Goal: Task Accomplishment & Management: Use online tool/utility

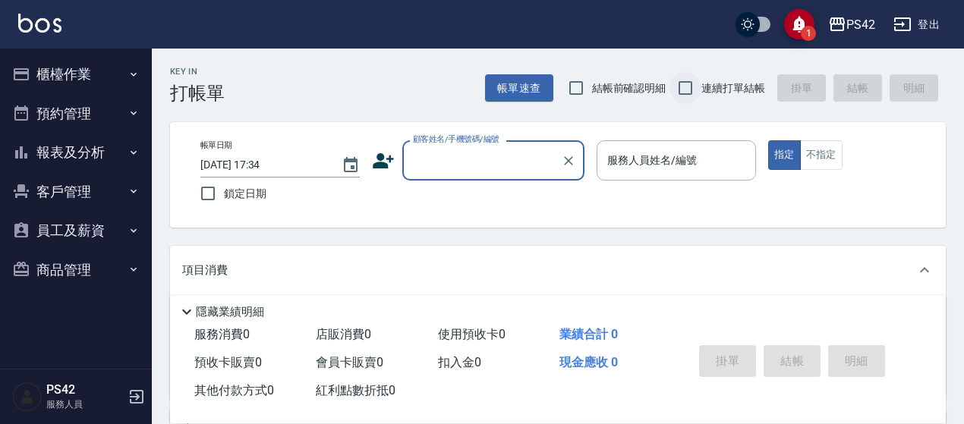
click at [690, 86] on input "連續打單結帳" at bounding box center [685, 88] width 32 height 32
checkbox input "true"
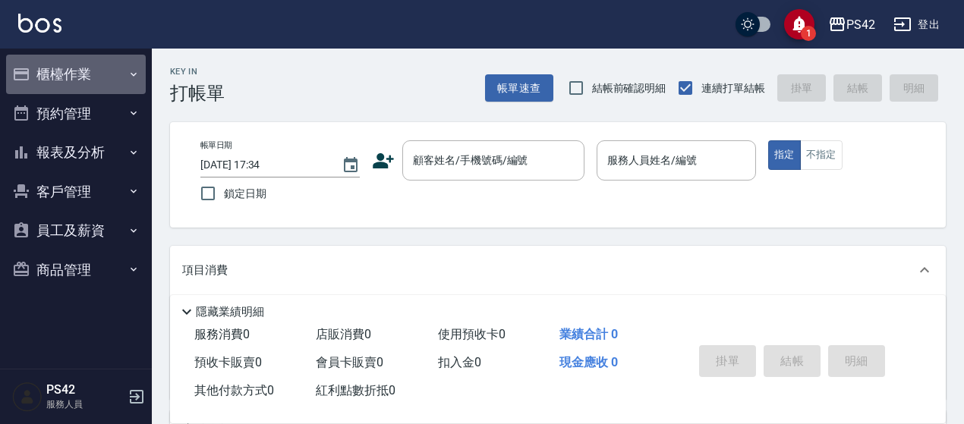
click at [79, 84] on button "櫃檯作業" at bounding box center [76, 74] width 140 height 39
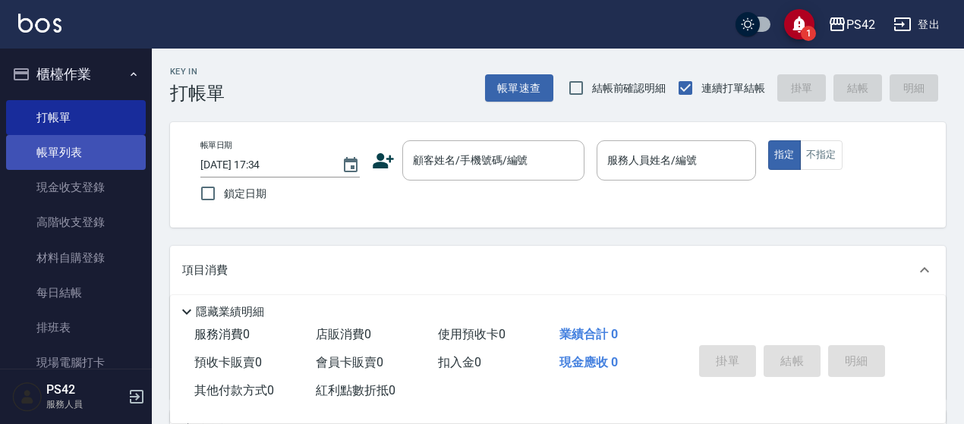
click at [83, 159] on link "帳單列表" at bounding box center [76, 152] width 140 height 35
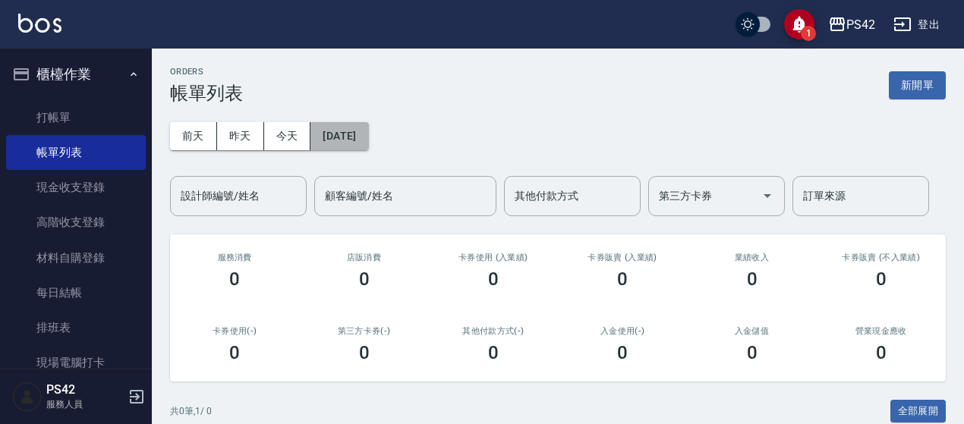
click at [357, 142] on button "[DATE]" at bounding box center [339, 136] width 58 height 28
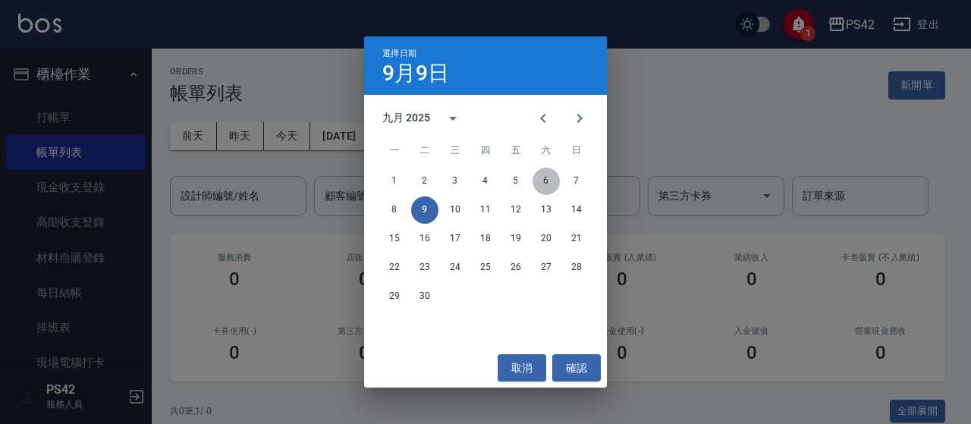
click at [535, 183] on button "6" at bounding box center [546, 181] width 27 height 27
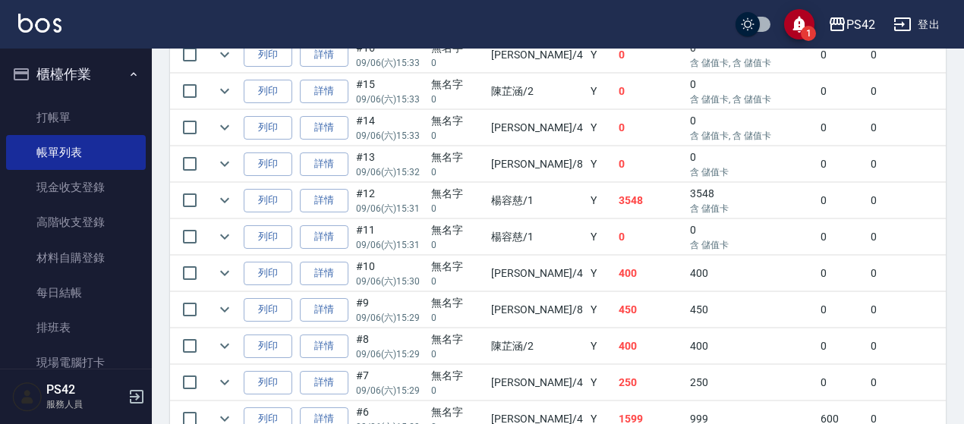
scroll to position [1669, 0]
click at [325, 262] on link "詳情" at bounding box center [324, 274] width 49 height 24
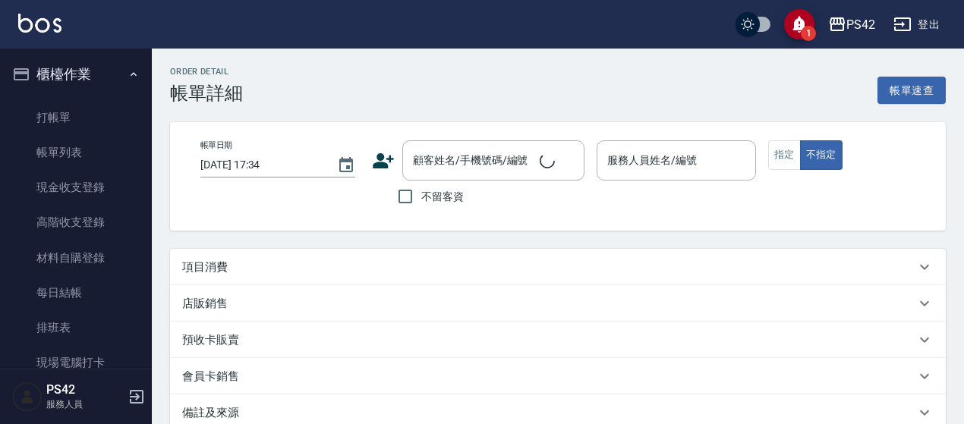
type input "[DATE] 15:30"
type input "[PERSON_NAME]-4"
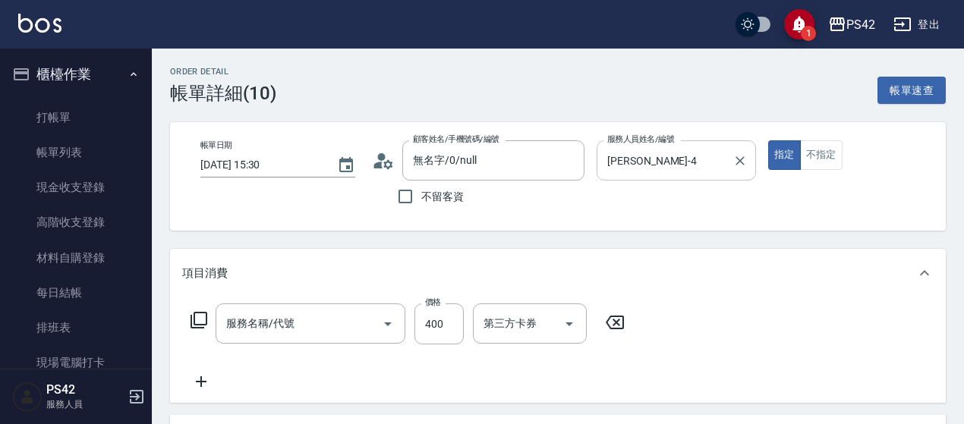
type input "無名字/0/null"
type input "剪髮(302)"
click at [746, 161] on icon "Clear" at bounding box center [739, 160] width 15 height 15
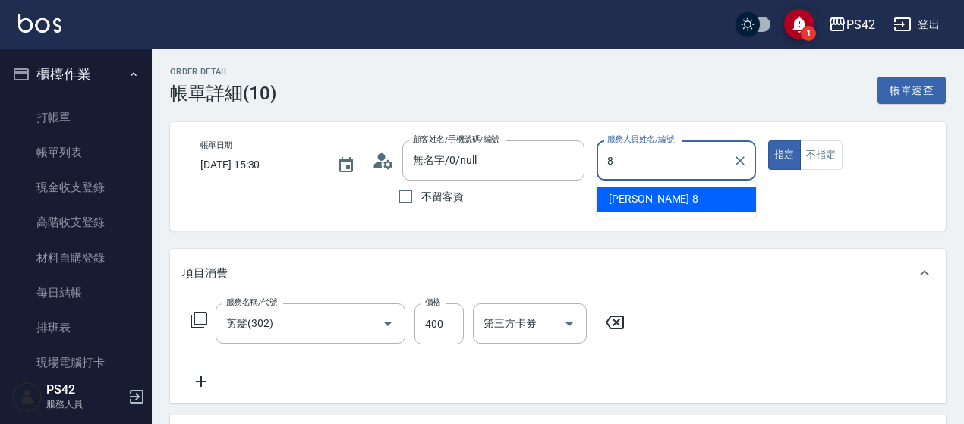
type input "[PERSON_NAME]-8"
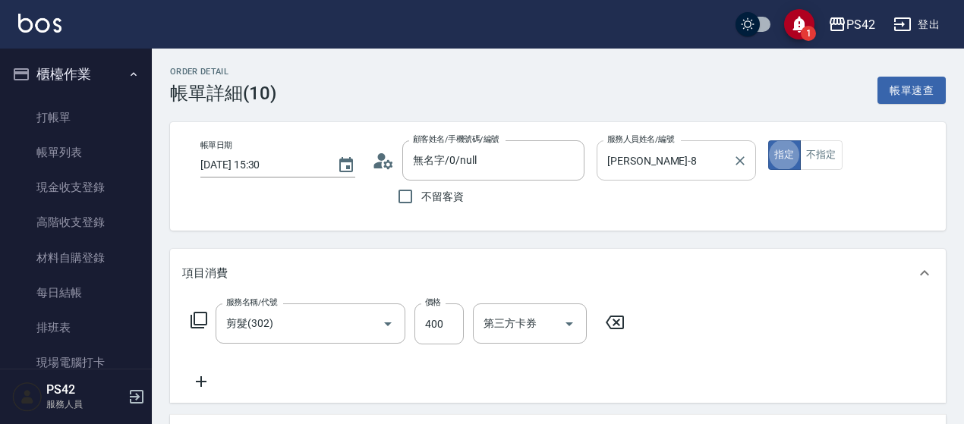
type button "true"
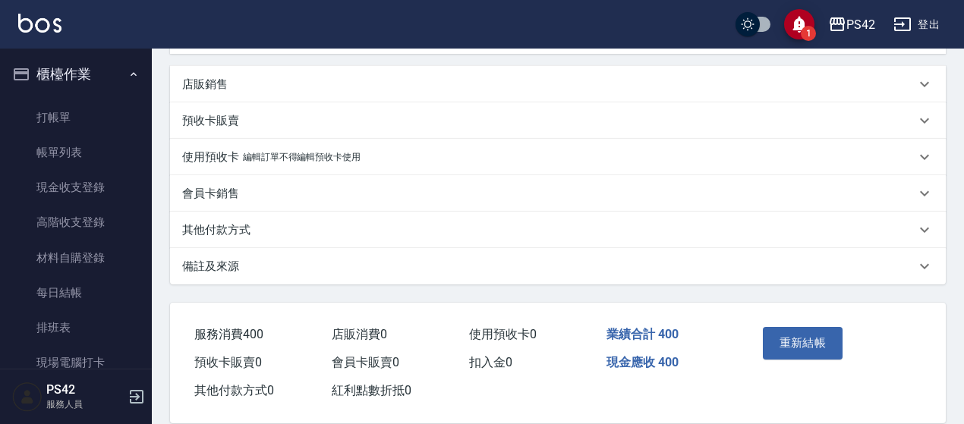
scroll to position [372, 0]
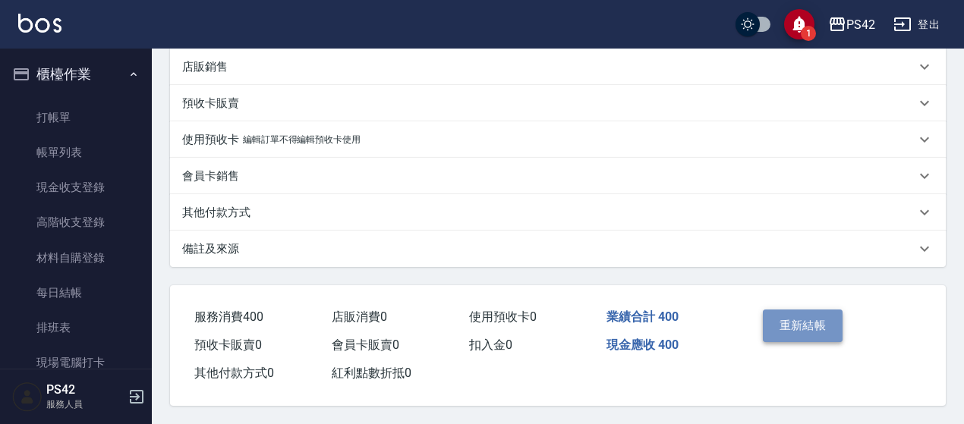
click at [780, 326] on button "重新結帳" at bounding box center [802, 326] width 80 height 32
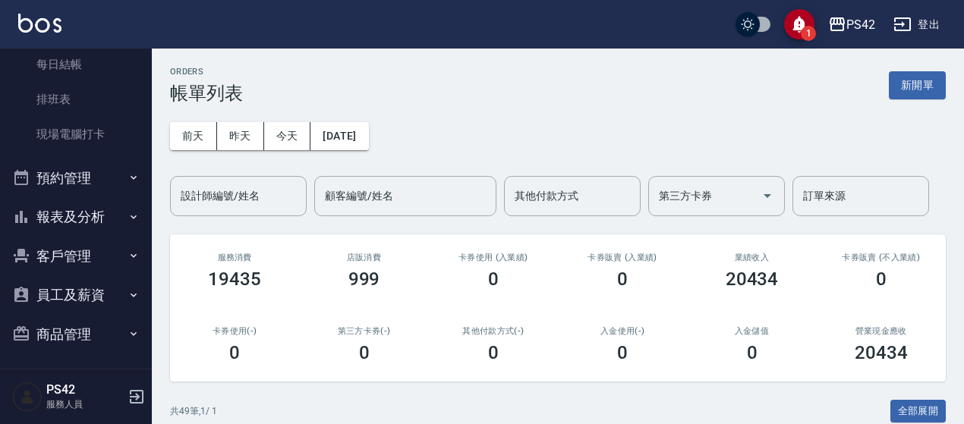
scroll to position [231, 0]
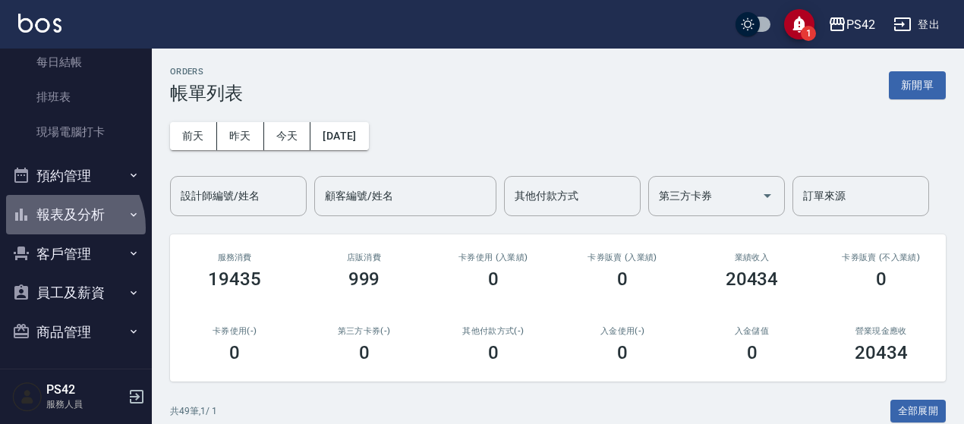
click at [61, 227] on button "報表及分析" at bounding box center [76, 214] width 140 height 39
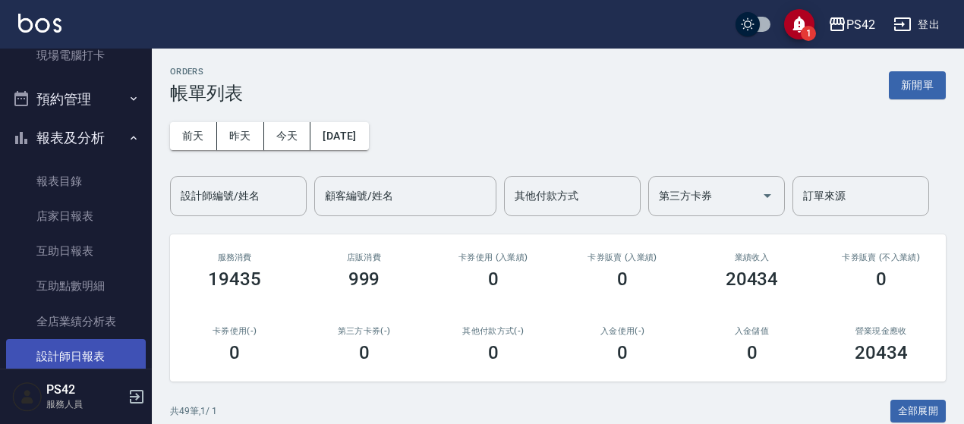
scroll to position [382, 0]
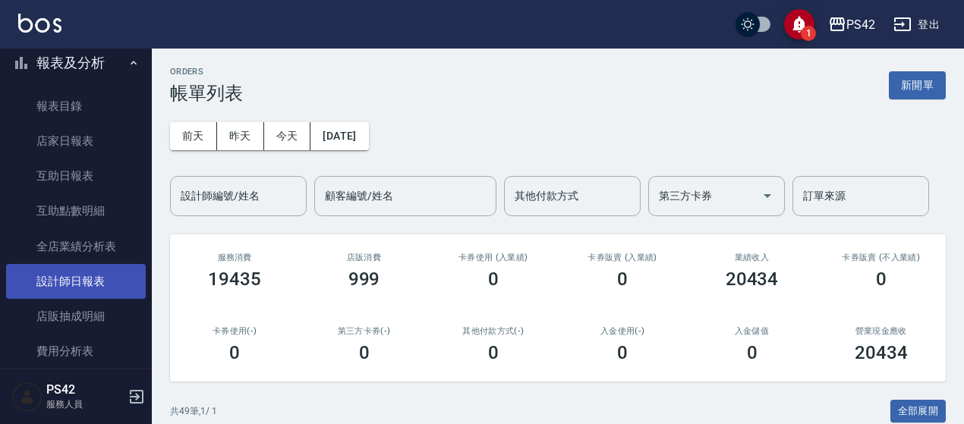
click at [96, 286] on link "設計師日報表" at bounding box center [76, 281] width 140 height 35
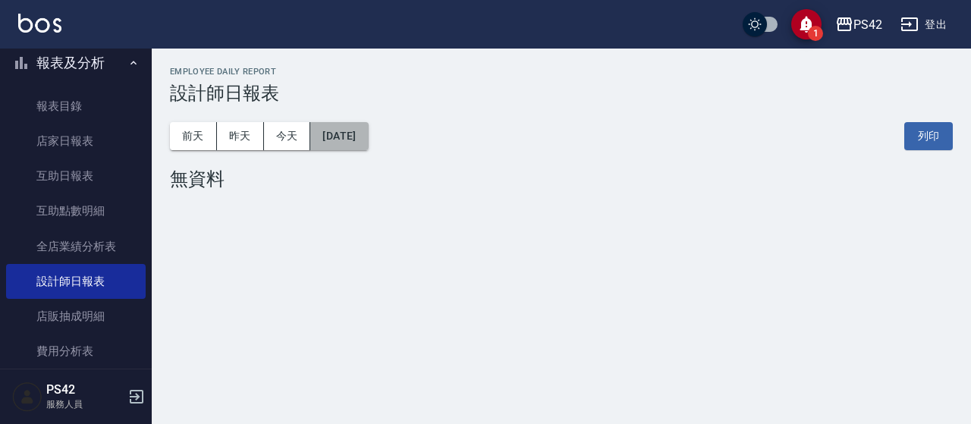
click at [368, 133] on button "[DATE]" at bounding box center [339, 136] width 58 height 28
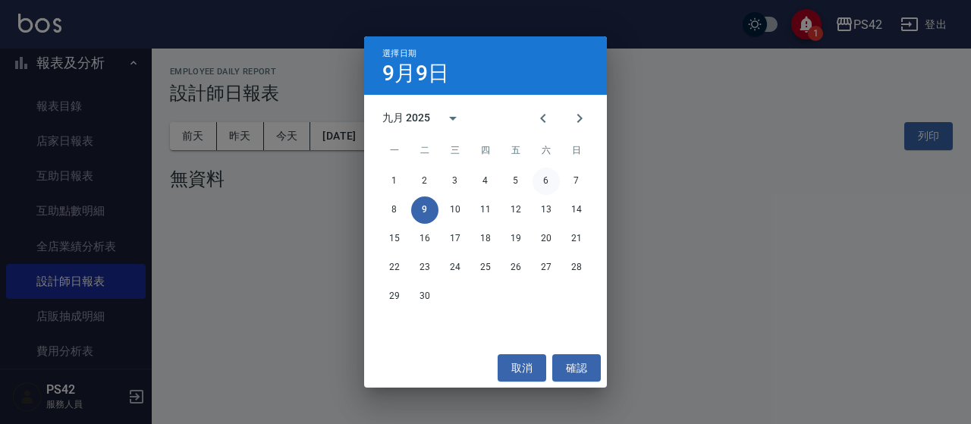
click at [546, 187] on button "6" at bounding box center [546, 181] width 27 height 27
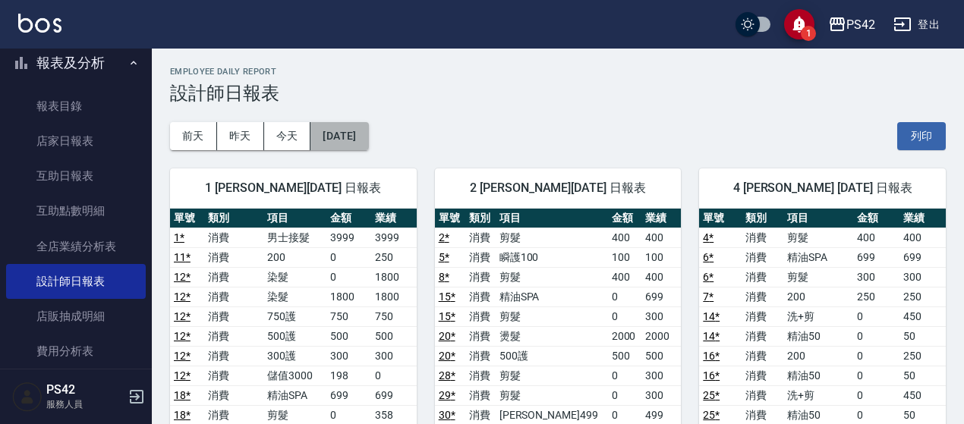
click at [361, 134] on button "[DATE]" at bounding box center [339, 136] width 58 height 28
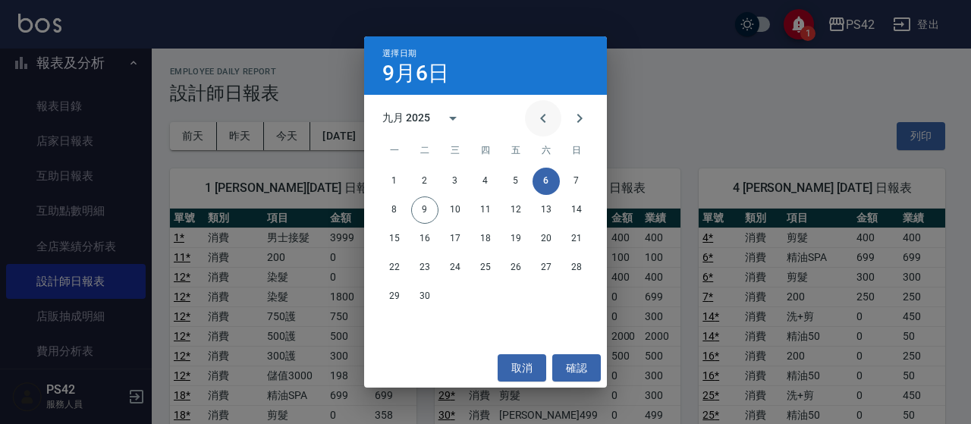
click at [539, 119] on icon "Previous month" at bounding box center [543, 118] width 18 height 18
click at [454, 297] on button "27" at bounding box center [455, 296] width 27 height 27
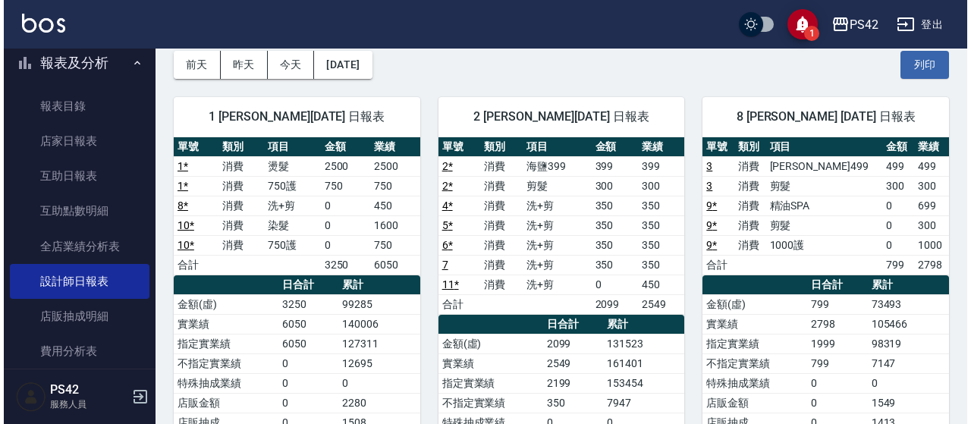
scroll to position [23, 0]
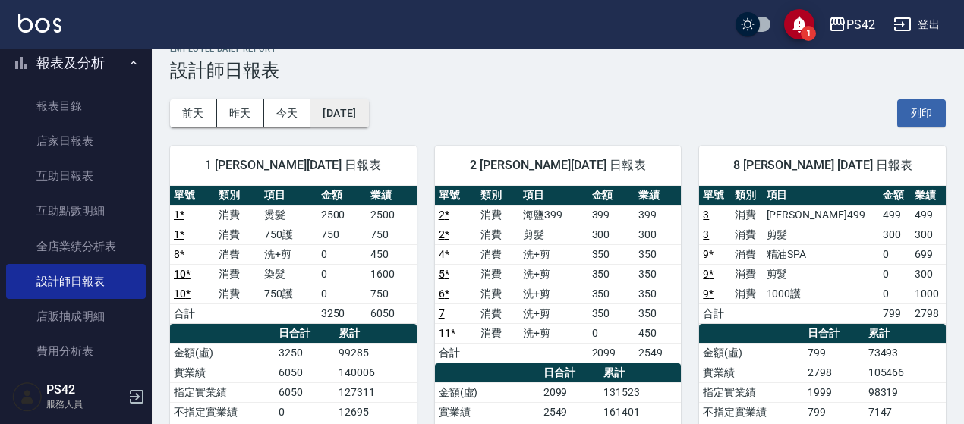
drag, startPoint x: 348, startPoint y: 90, endPoint x: 348, endPoint y: 99, distance: 9.1
click at [348, 97] on div "[DATE] [DATE] [DATE] [DATE] 列印" at bounding box center [557, 113] width 775 height 64
click at [348, 101] on button "[DATE]" at bounding box center [339, 113] width 58 height 28
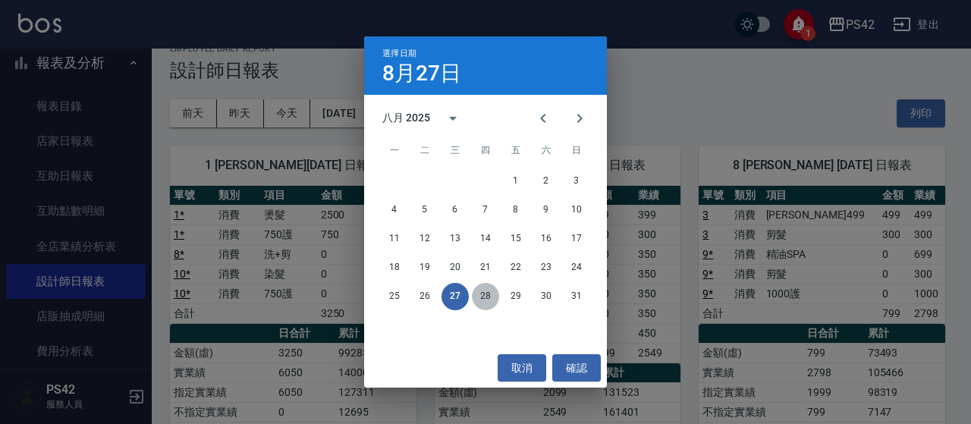
click at [486, 294] on button "28" at bounding box center [485, 296] width 27 height 27
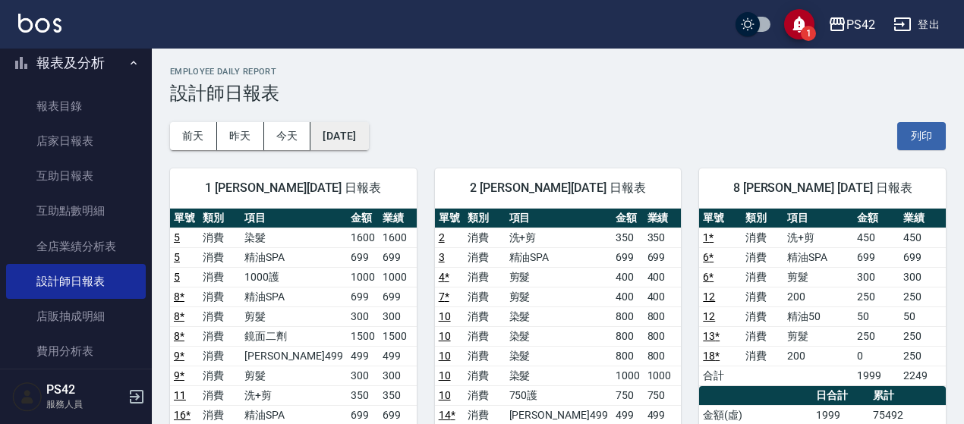
click at [368, 132] on button "[DATE]" at bounding box center [339, 136] width 58 height 28
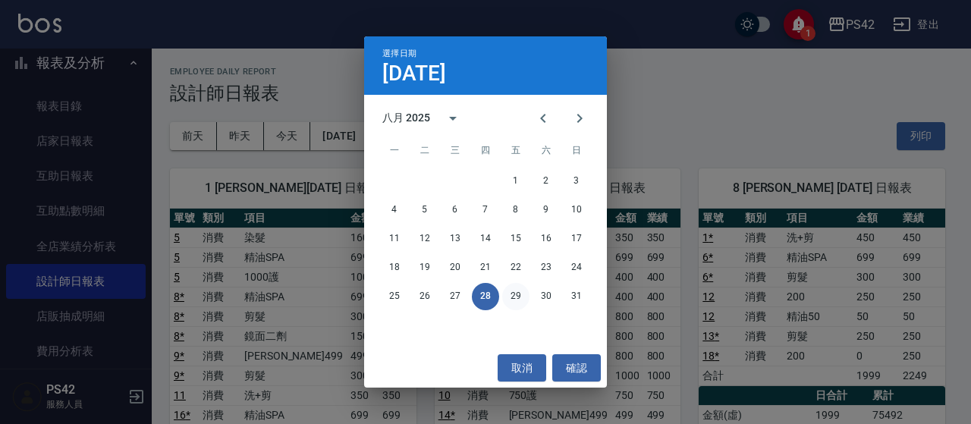
click at [518, 297] on button "29" at bounding box center [515, 296] width 27 height 27
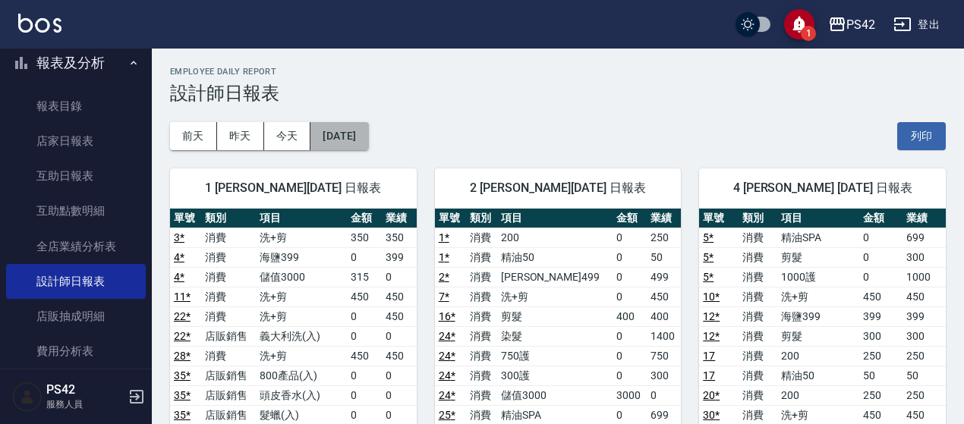
click at [368, 130] on button "[DATE]" at bounding box center [339, 136] width 58 height 28
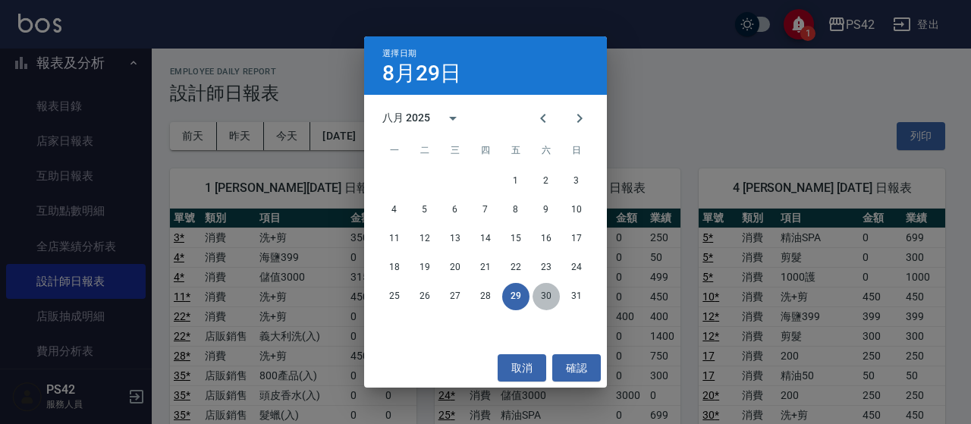
click at [551, 294] on button "30" at bounding box center [546, 296] width 27 height 27
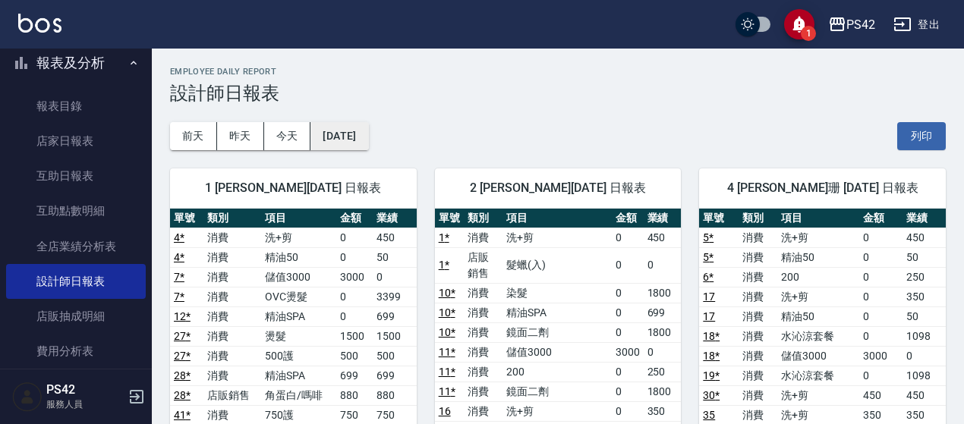
click at [346, 129] on button "[DATE]" at bounding box center [339, 136] width 58 height 28
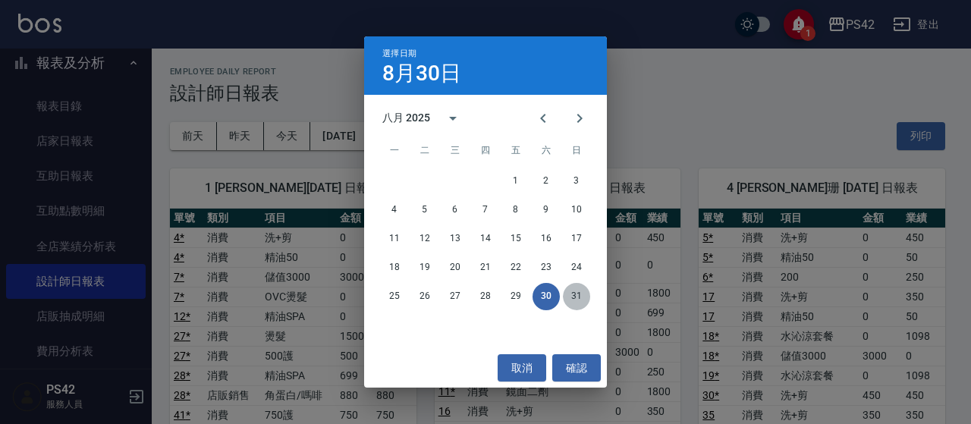
click at [578, 296] on button "31" at bounding box center [576, 296] width 27 height 27
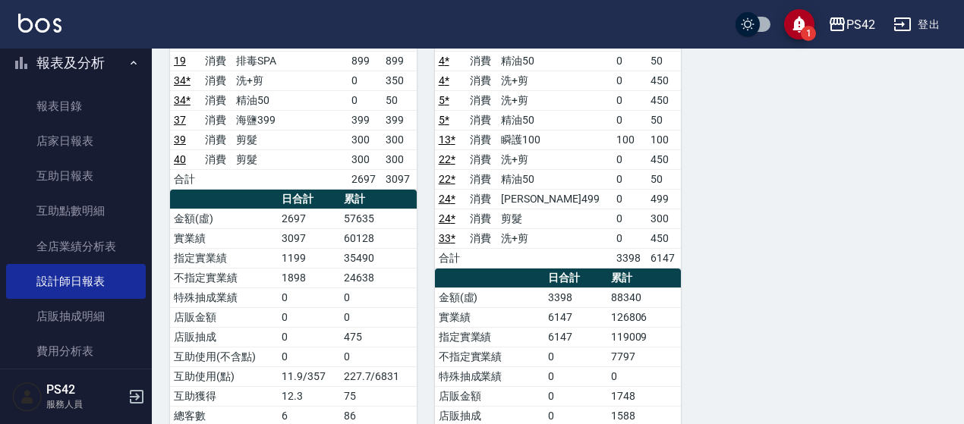
scroll to position [1214, 0]
